Goal: Information Seeking & Learning: Learn about a topic

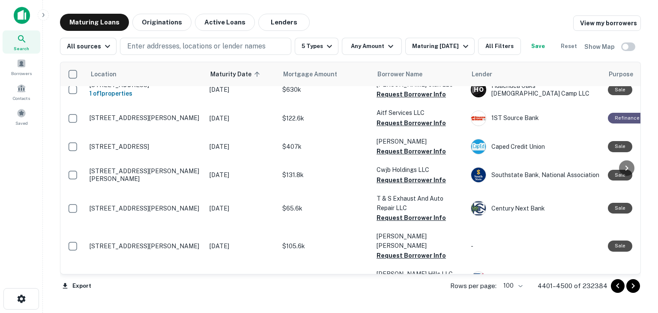
scroll to position [3013, 0]
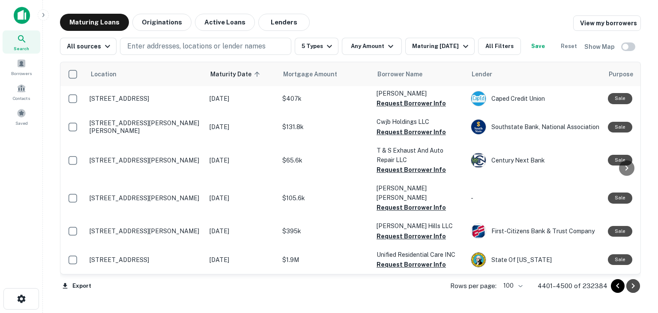
click at [632, 286] on icon "Go to next page" at bounding box center [633, 286] width 10 height 10
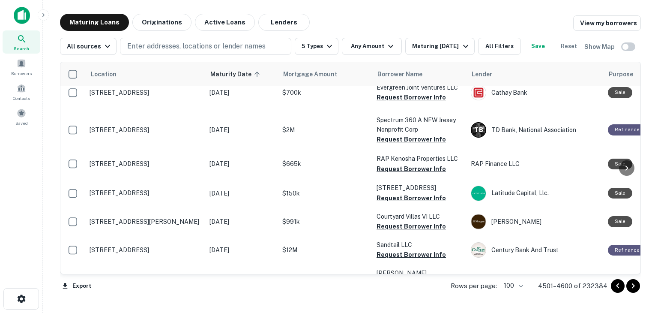
scroll to position [2955, 0]
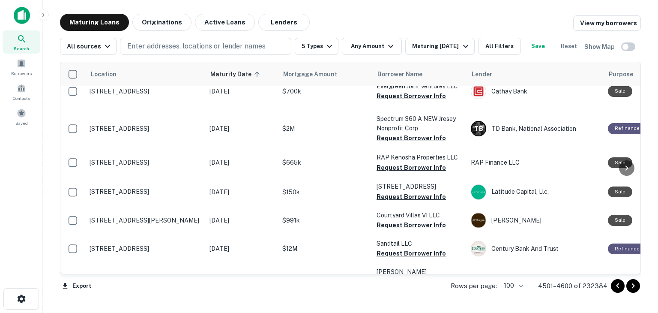
click at [634, 285] on icon "Go to next page" at bounding box center [633, 286] width 10 height 10
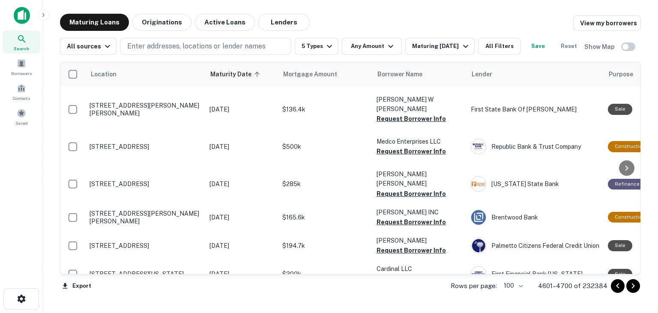
scroll to position [2879, 0]
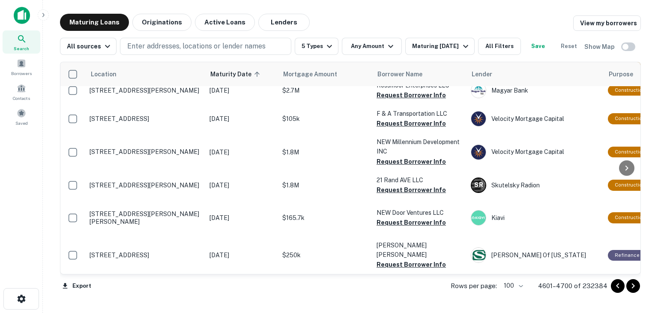
click at [633, 288] on icon "Go to next page" at bounding box center [633, 286] width 10 height 10
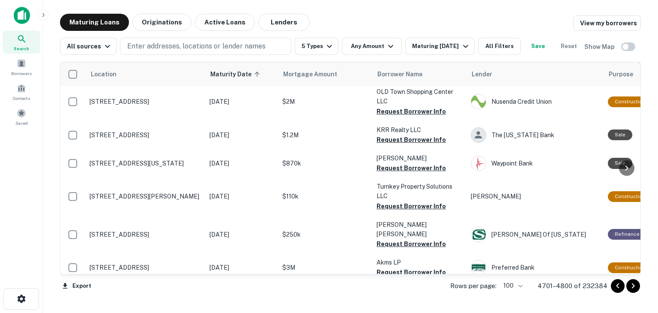
scroll to position [171, 0]
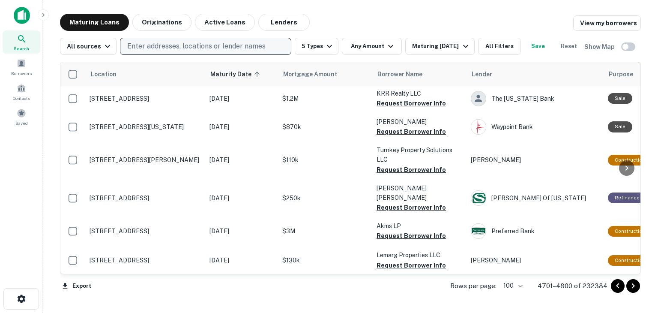
click at [196, 41] on p "Enter addresses, locations or lender names" at bounding box center [196, 46] width 138 height 10
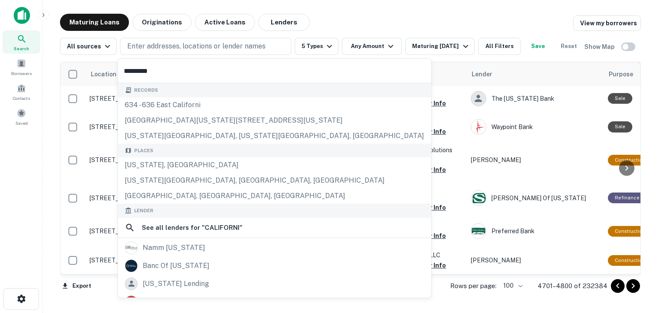
type input "**********"
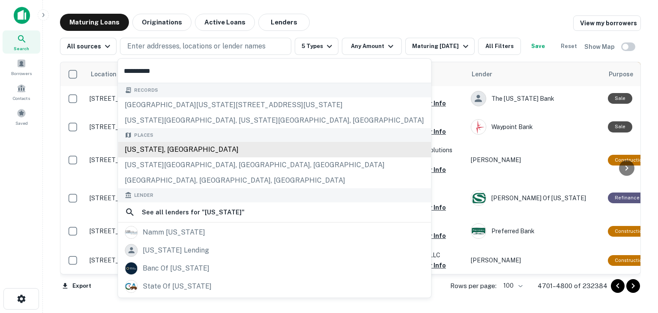
click at [174, 150] on div "[US_STATE], [GEOGRAPHIC_DATA]" at bounding box center [274, 149] width 313 height 15
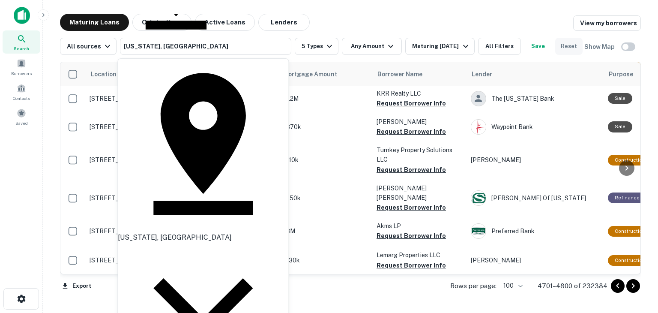
drag, startPoint x: 271, startPoint y: 113, endPoint x: 566, endPoint y: 53, distance: 301.5
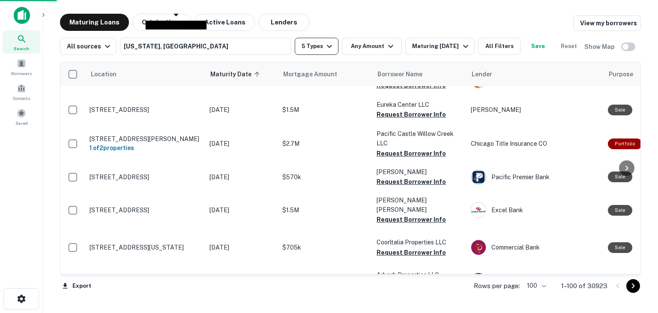
click at [314, 45] on button "5 Types" at bounding box center [317, 46] width 44 height 17
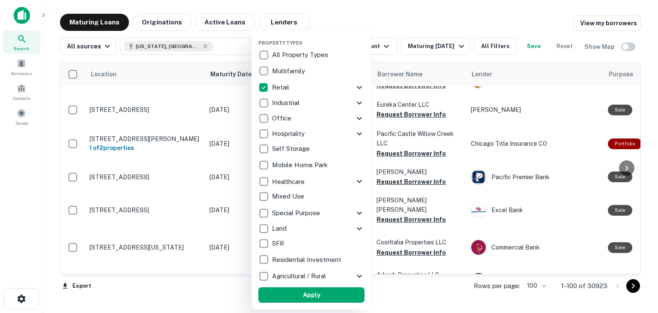
click at [315, 289] on button "Apply" at bounding box center [311, 294] width 106 height 15
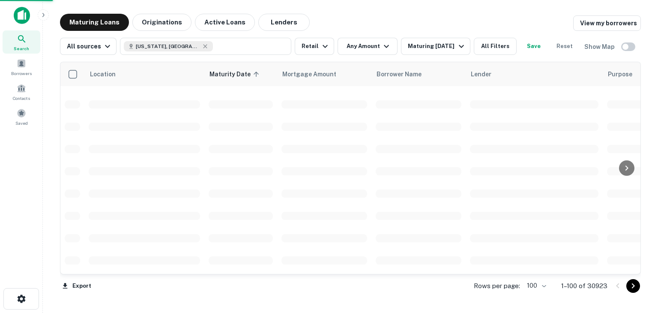
click at [370, 45] on div at bounding box center [329, 156] width 658 height 313
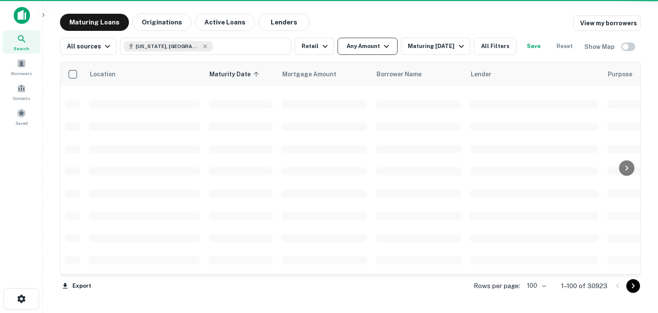
click at [381, 47] on div at bounding box center [329, 156] width 658 height 313
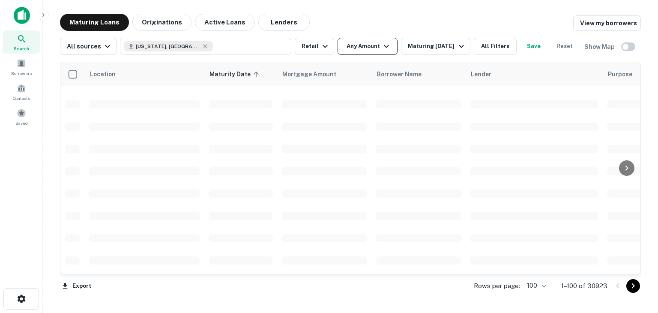
click at [381, 47] on icon "button" at bounding box center [386, 46] width 10 height 10
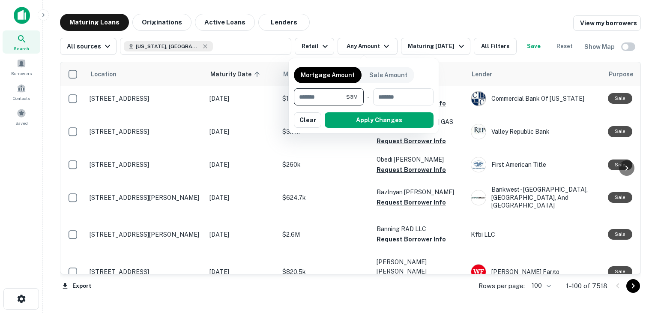
type input "*******"
click at [394, 121] on button "Apply Changes" at bounding box center [379, 119] width 109 height 15
click at [437, 46] on div "Maturing [DATE]" at bounding box center [437, 46] width 58 height 10
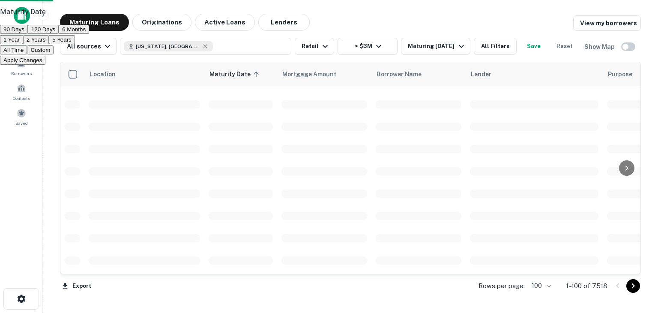
click at [27, 54] on button "All Time" at bounding box center [13, 49] width 27 height 9
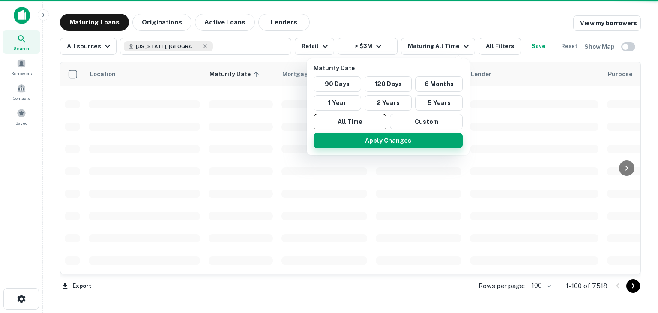
click at [379, 145] on button "Apply Changes" at bounding box center [388, 140] width 149 height 15
click at [380, 141] on button "Apply Changes" at bounding box center [388, 140] width 149 height 15
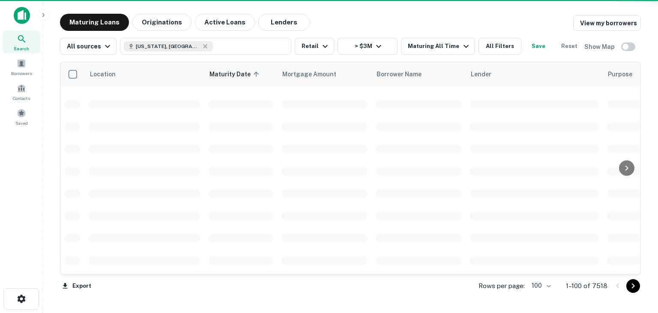
click at [495, 40] on div at bounding box center [329, 156] width 658 height 313
click at [493, 45] on div at bounding box center [329, 156] width 658 height 313
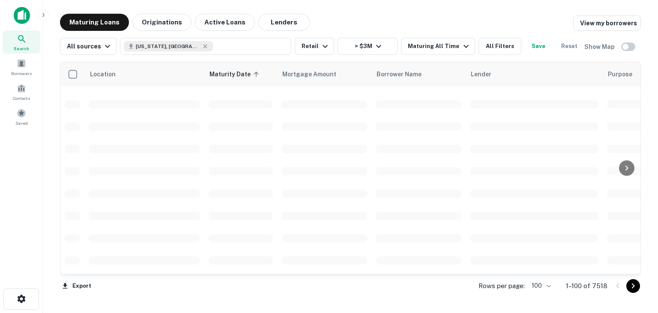
click at [490, 45] on div at bounding box center [329, 156] width 658 height 313
click at [490, 44] on button "All Filters" at bounding box center [499, 46] width 43 height 17
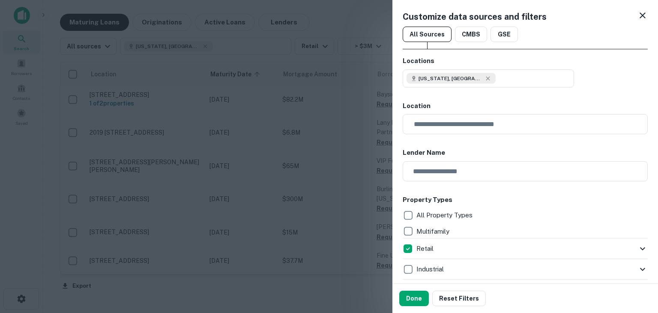
scroll to position [857, 0]
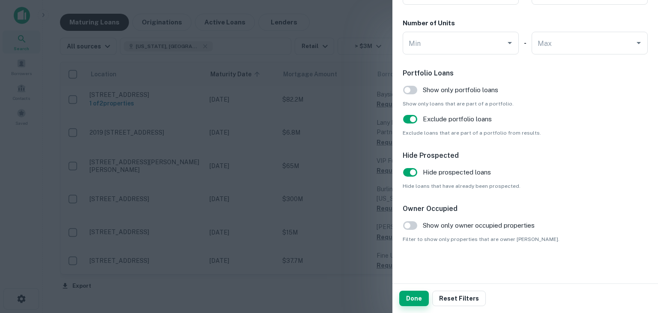
click at [413, 295] on button "Done" at bounding box center [414, 297] width 30 height 15
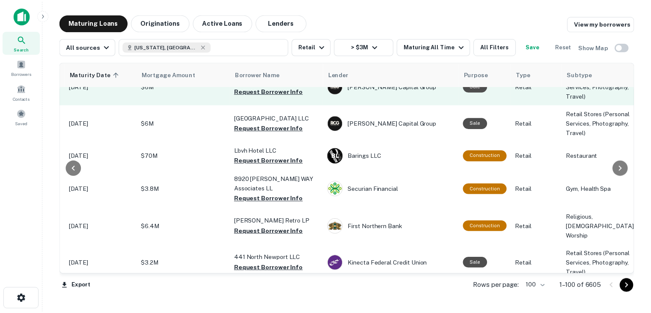
scroll to position [1071, 140]
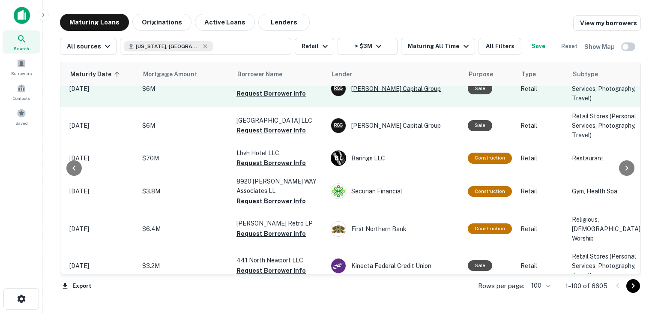
click at [373, 96] on div "[PERSON_NAME] Capital Group" at bounding box center [395, 88] width 128 height 15
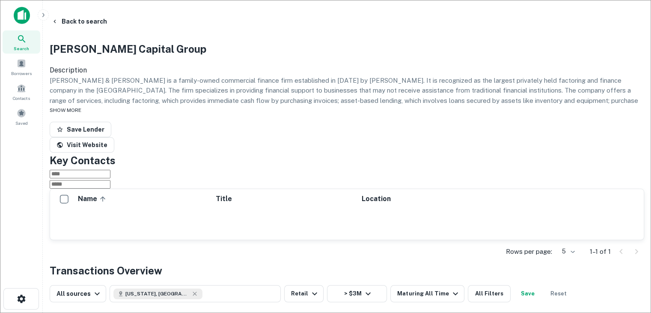
click at [344, 120] on p "Rosenthal & Rosenthal is a family-owned commercial finance firm established in …" at bounding box center [347, 100] width 595 height 51
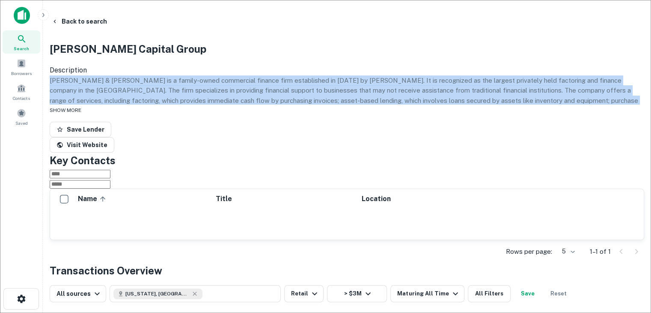
click at [344, 120] on p "Rosenthal & Rosenthal is a family-owned commercial finance firm established in …" at bounding box center [347, 100] width 595 height 51
click at [384, 120] on p "Rosenthal & Rosenthal is a family-owned commercial finance firm established in …" at bounding box center [347, 100] width 595 height 51
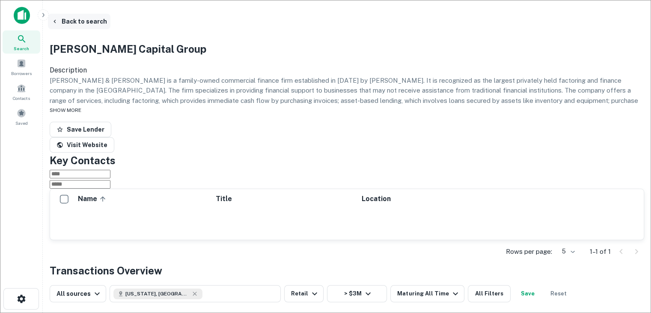
click at [80, 25] on button "Back to search" at bounding box center [79, 21] width 63 height 15
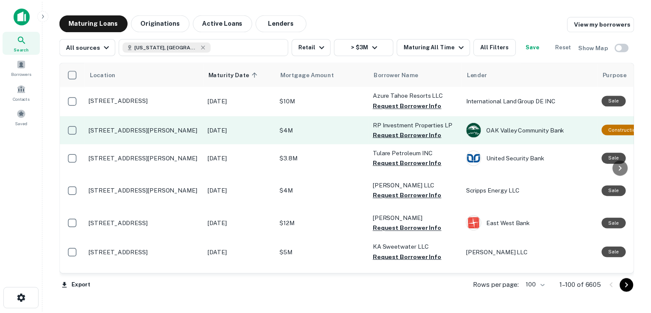
scroll to position [471, 0]
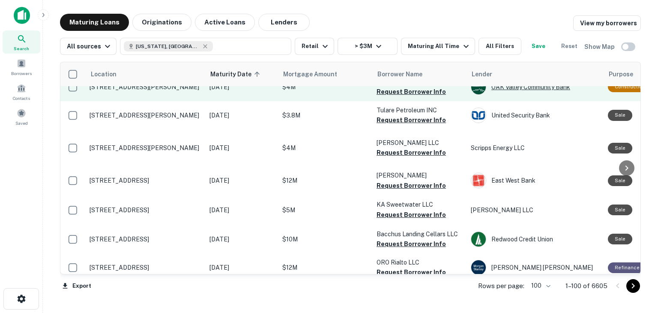
click at [526, 95] on div "OAK Valley Community Bank" at bounding box center [535, 86] width 128 height 15
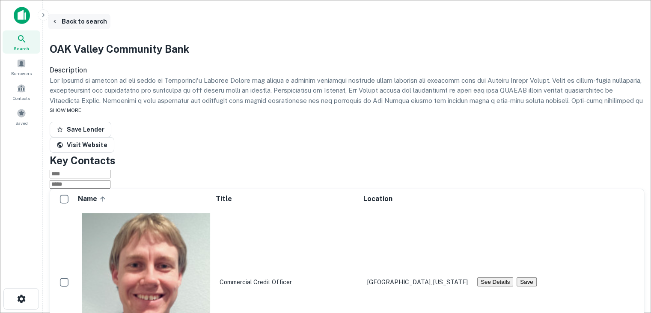
click at [99, 24] on button "Back to search" at bounding box center [79, 21] width 63 height 15
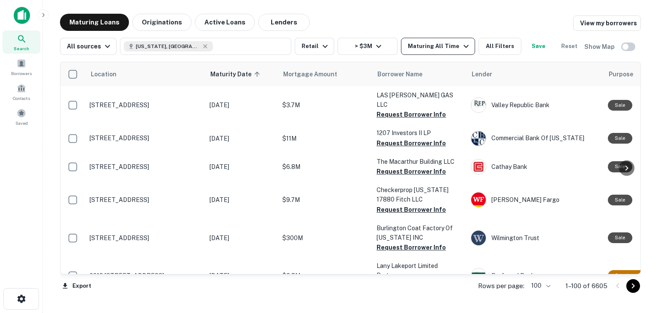
click at [463, 47] on icon "button" at bounding box center [465, 46] width 5 height 3
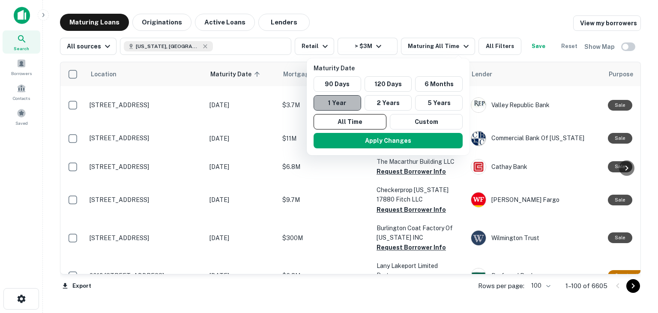
click at [331, 100] on button "1 Year" at bounding box center [338, 102] width 48 height 15
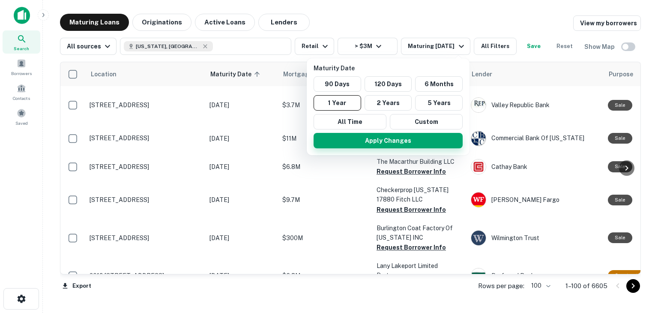
click at [421, 141] on button "Apply Changes" at bounding box center [388, 140] width 149 height 15
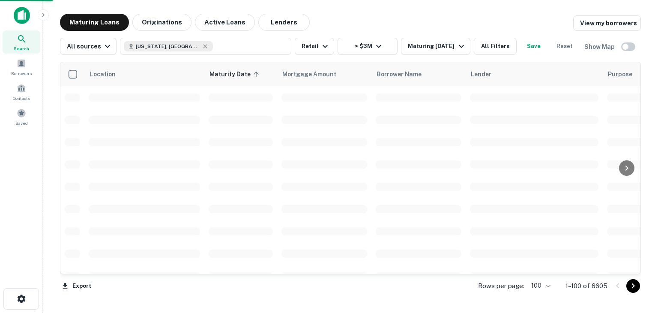
click at [372, 45] on div at bounding box center [329, 156] width 658 height 313
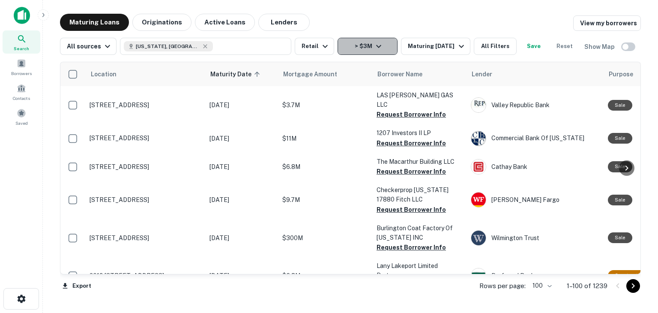
click at [368, 45] on button "> $3M" at bounding box center [367, 46] width 60 height 17
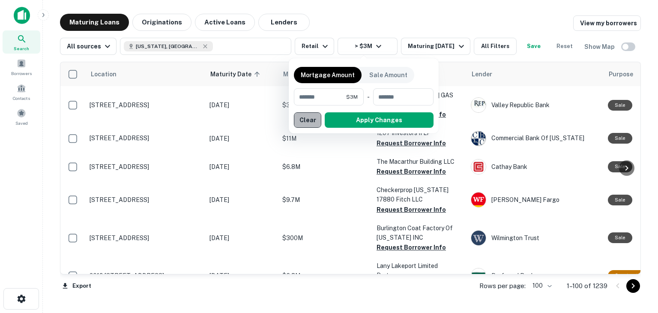
click at [306, 122] on button "Clear" at bounding box center [307, 119] width 27 height 15
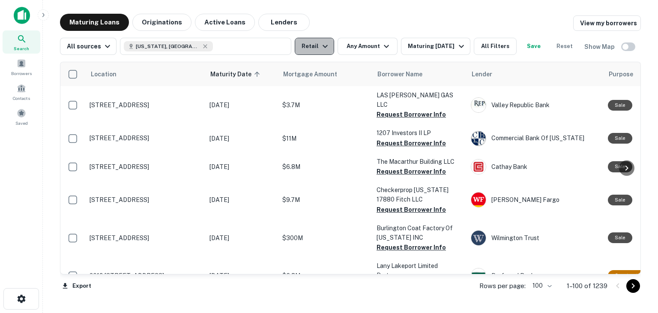
click at [309, 46] on button "Retail" at bounding box center [314, 46] width 39 height 17
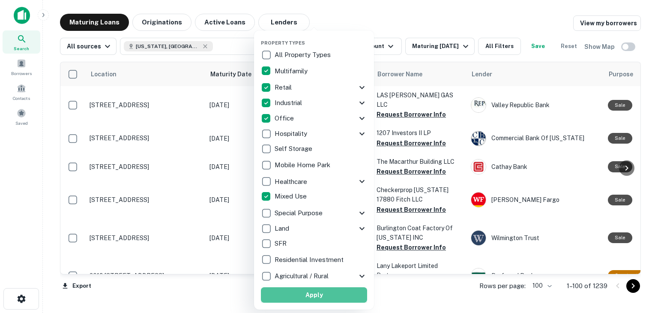
click at [313, 295] on button "Apply" at bounding box center [314, 294] width 106 height 15
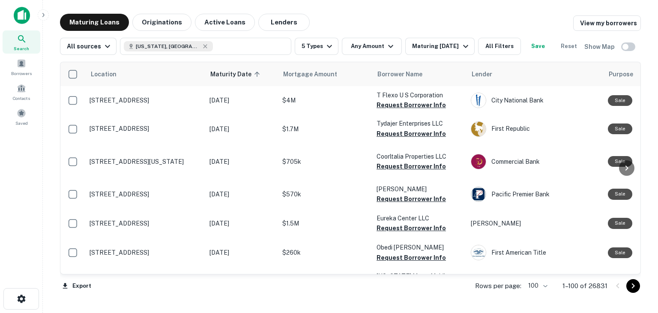
click at [635, 286] on icon "Go to next page" at bounding box center [633, 286] width 10 height 10
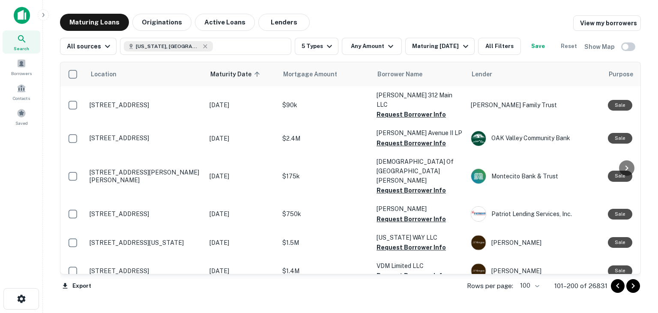
click at [633, 286] on icon "Go to next page" at bounding box center [633, 285] width 3 height 5
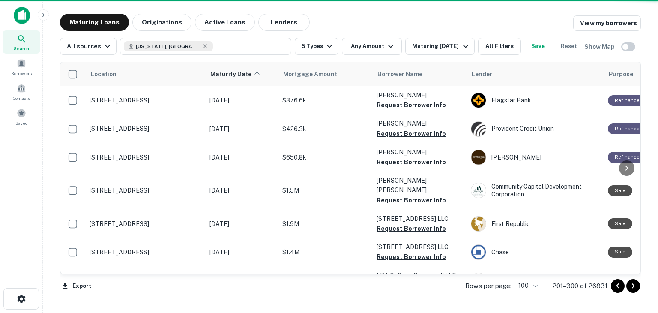
click at [633, 286] on icon "Go to next page" at bounding box center [633, 285] width 3 height 5
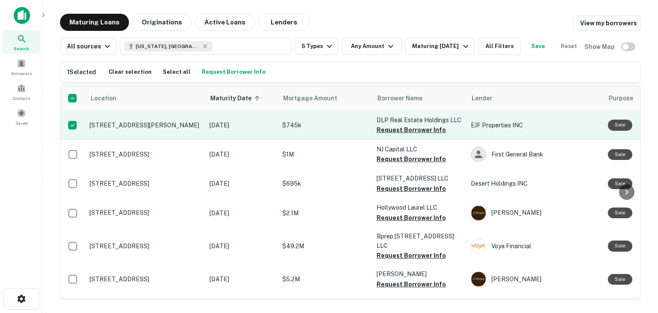
click at [146, 121] on p "6750 Esther Lake Rd Morgan Hill, CA 95037" at bounding box center [145, 125] width 111 height 8
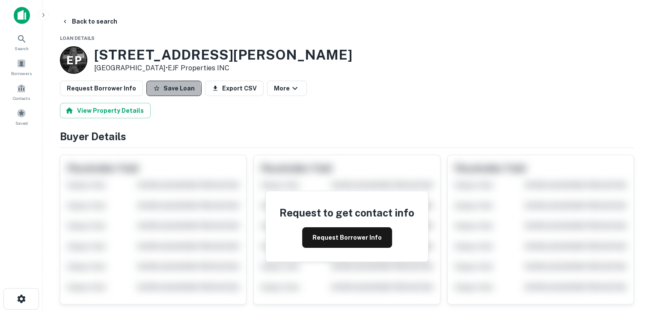
click at [167, 90] on button "Save Loan" at bounding box center [173, 88] width 55 height 15
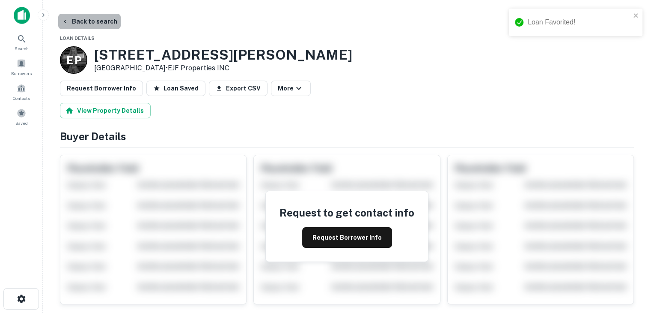
click at [96, 23] on button "Back to search" at bounding box center [89, 21] width 63 height 15
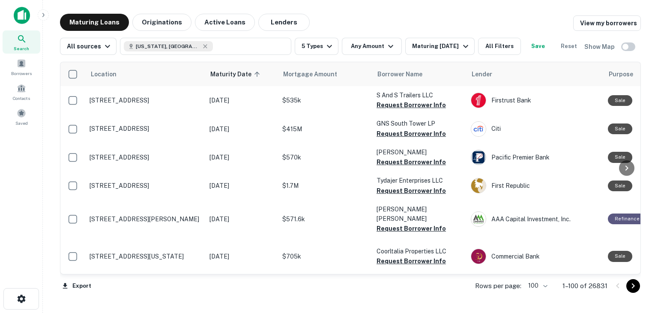
click at [634, 286] on icon "Go to next page" at bounding box center [633, 286] width 10 height 10
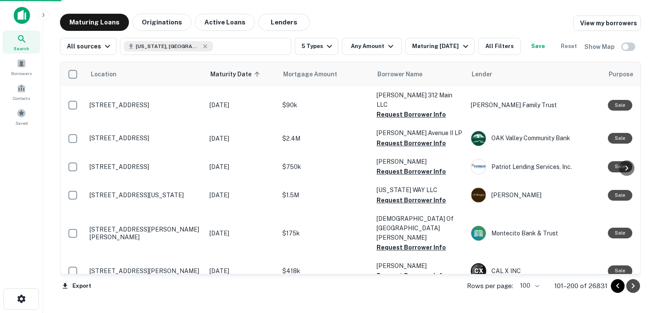
click at [634, 286] on icon "Go to next page" at bounding box center [633, 286] width 10 height 10
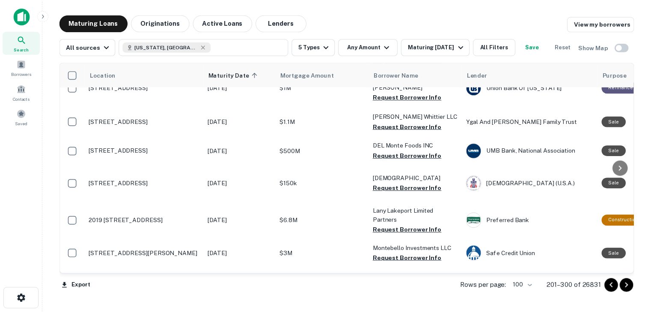
scroll to position [1156, 0]
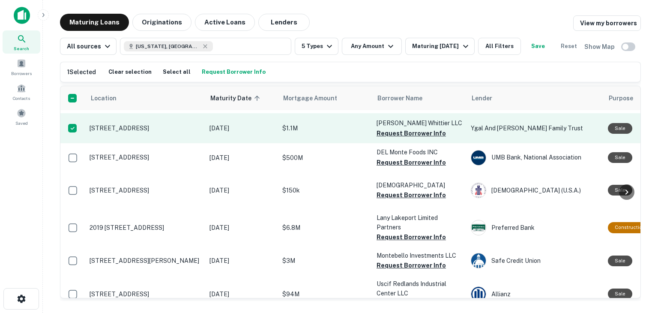
click at [127, 132] on p "[STREET_ADDRESS]" at bounding box center [145, 128] width 111 height 8
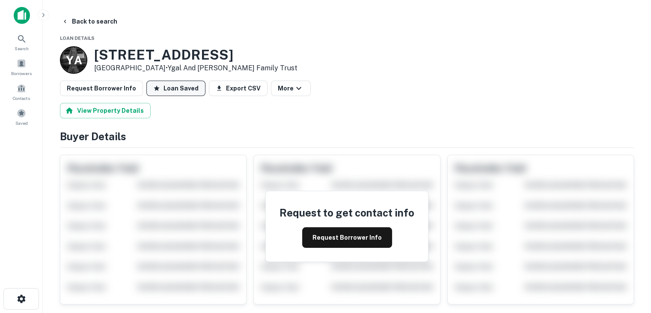
click at [167, 89] on button "Loan Saved" at bounding box center [175, 88] width 59 height 15
click at [167, 89] on button "Save Loan" at bounding box center [173, 88] width 55 height 15
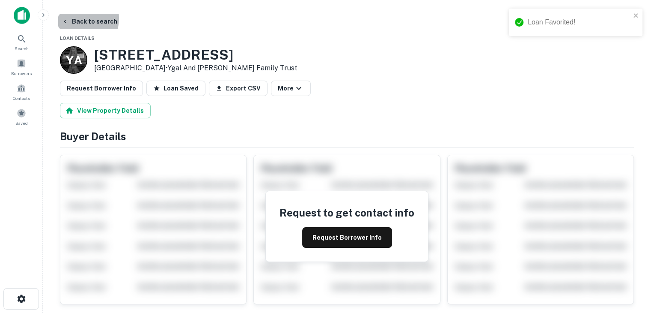
drag, startPoint x: 74, startPoint y: 18, endPoint x: 632, endPoint y: 87, distance: 562.3
click at [74, 18] on button "Back to search" at bounding box center [89, 21] width 63 height 15
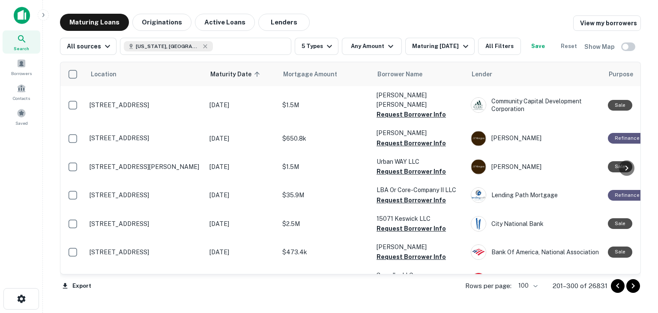
click at [632, 285] on icon "Go to next page" at bounding box center [633, 286] width 10 height 10
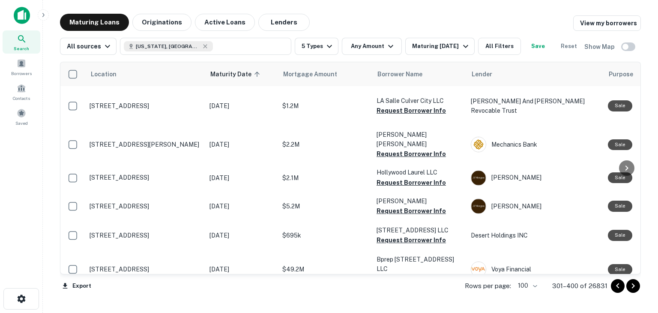
click at [507, 11] on main "Maturing Loans Originations Active Loans Lenders View my borrowers All sources …" at bounding box center [350, 156] width 615 height 313
